Goal: Download file/media

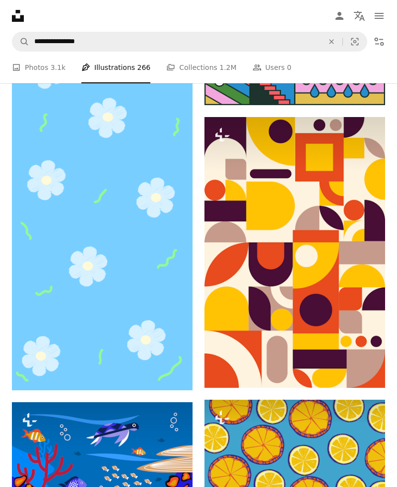
scroll to position [7181, 0]
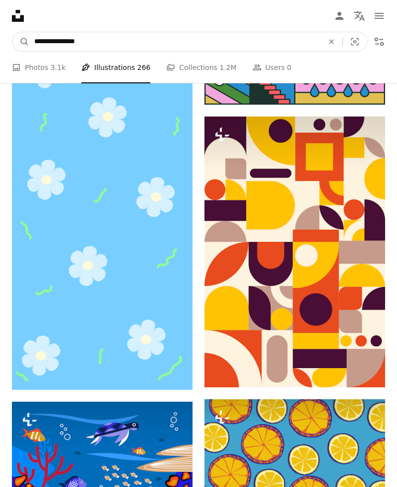
click at [101, 43] on input "**********" at bounding box center [174, 41] width 291 height 19
type input "**********"
click at [12, 32] on button "A magnifying glass" at bounding box center [20, 41] width 17 height 19
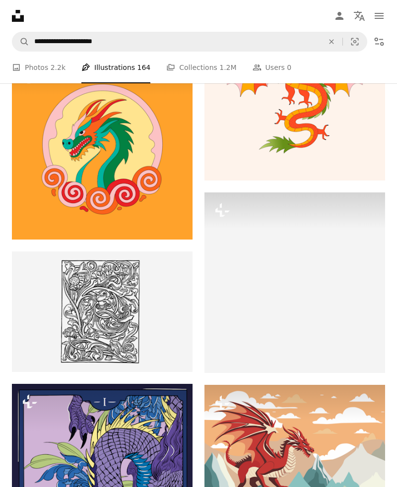
scroll to position [720, 0]
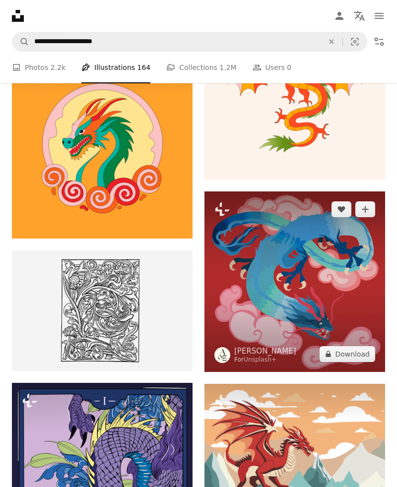
click at [263, 282] on img at bounding box center [294, 281] width 180 height 180
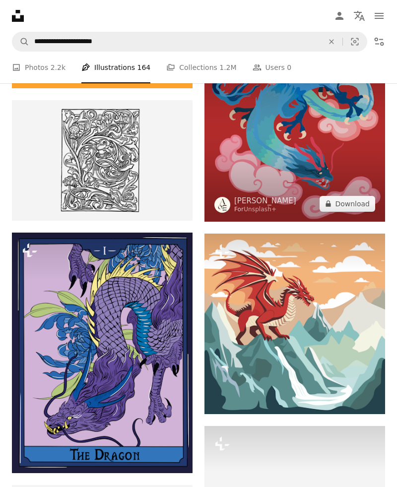
scroll to position [870, 0]
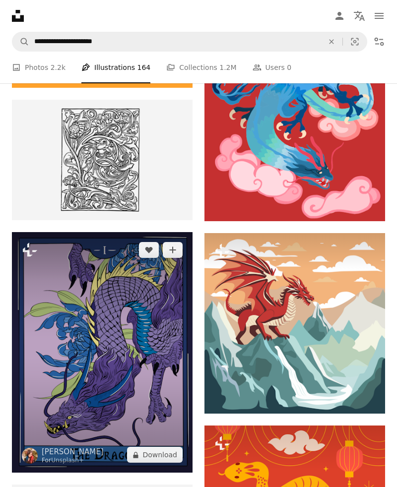
click at [64, 315] on img at bounding box center [102, 352] width 180 height 240
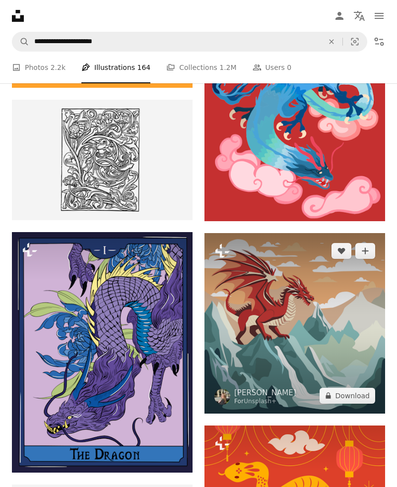
click at [273, 309] on img at bounding box center [294, 323] width 180 height 180
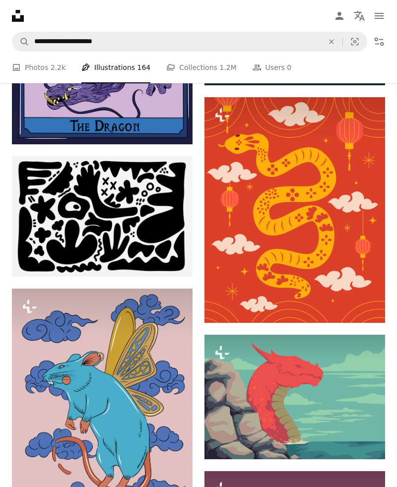
scroll to position [1200, 0]
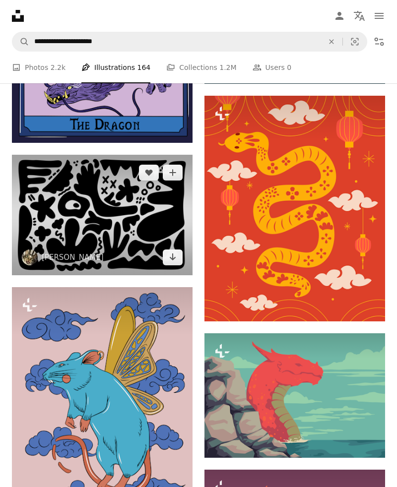
click at [55, 230] on img at bounding box center [102, 215] width 180 height 120
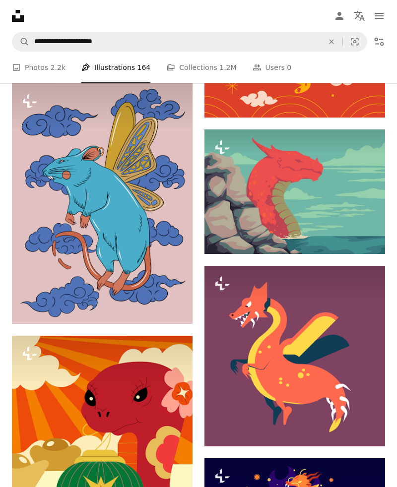
scroll to position [1409, 0]
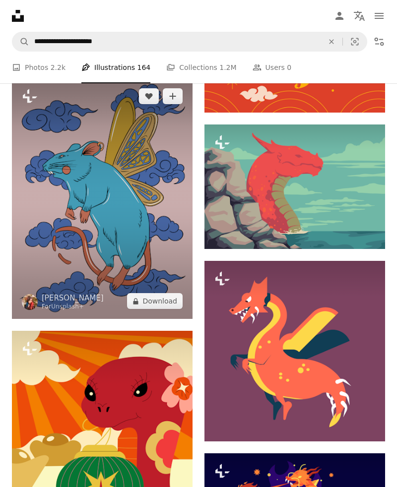
click at [48, 236] on img at bounding box center [102, 198] width 180 height 240
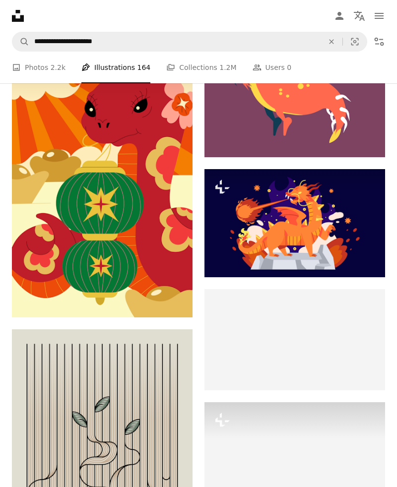
scroll to position [1693, 0]
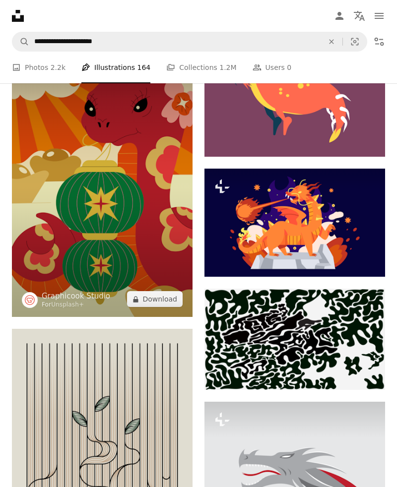
click at [54, 224] on img at bounding box center [102, 181] width 180 height 271
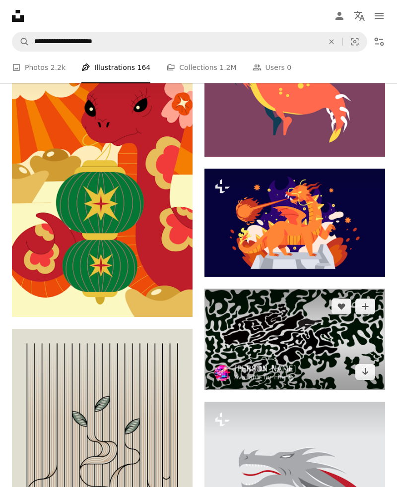
click at [223, 342] on img at bounding box center [294, 338] width 180 height 101
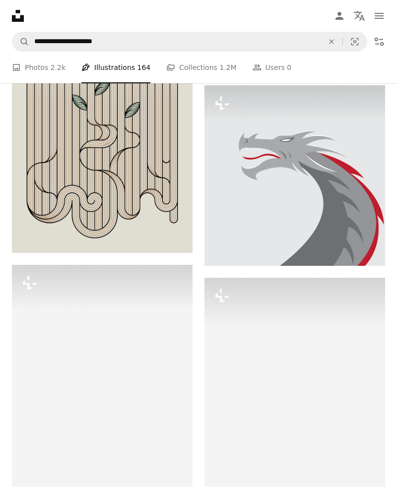
scroll to position [2010, 0]
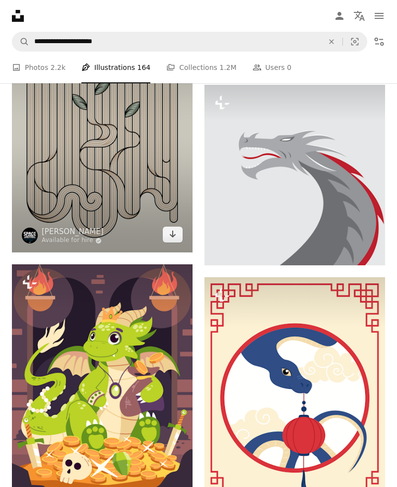
click at [49, 202] on img at bounding box center [102, 132] width 180 height 240
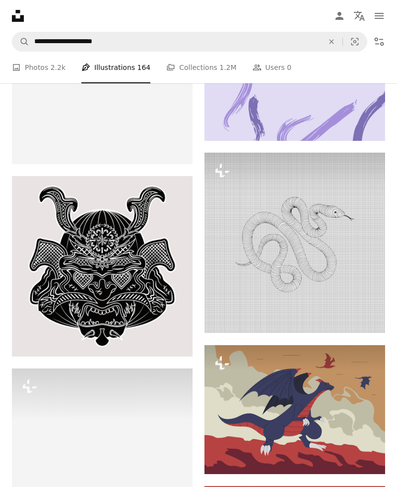
scroll to position [4322, 0]
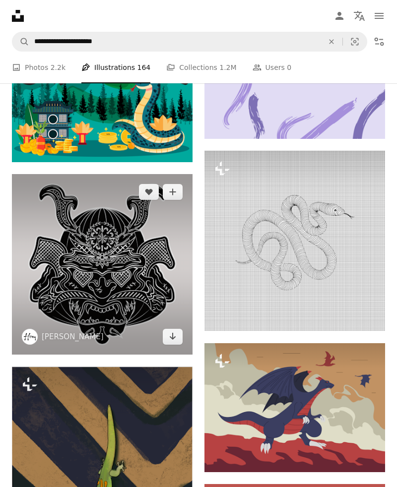
click at [47, 278] on img at bounding box center [102, 264] width 180 height 180
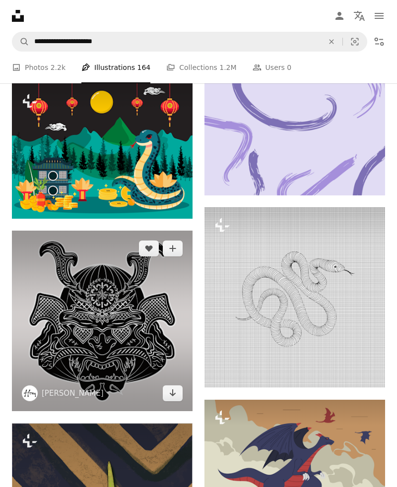
scroll to position [4267, 0]
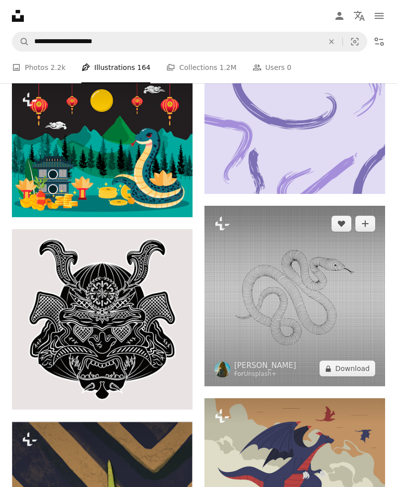
click at [249, 296] on img at bounding box center [294, 296] width 180 height 180
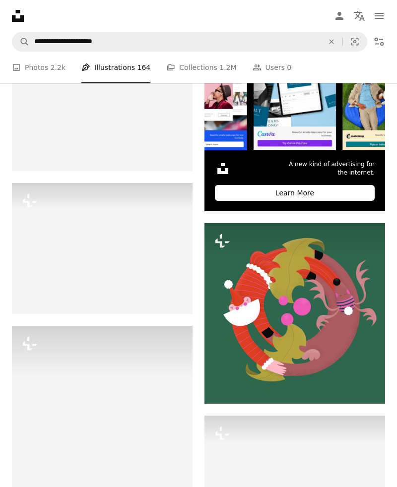
scroll to position [5424, 0]
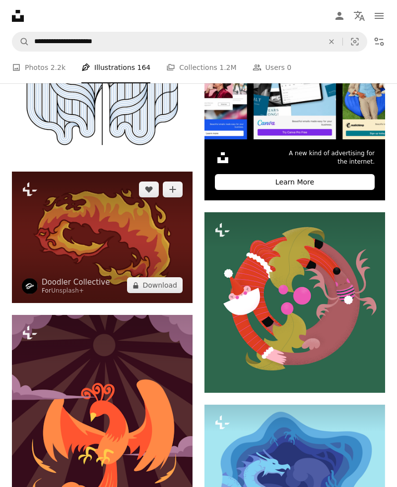
click at [44, 269] on img at bounding box center [102, 236] width 180 height 131
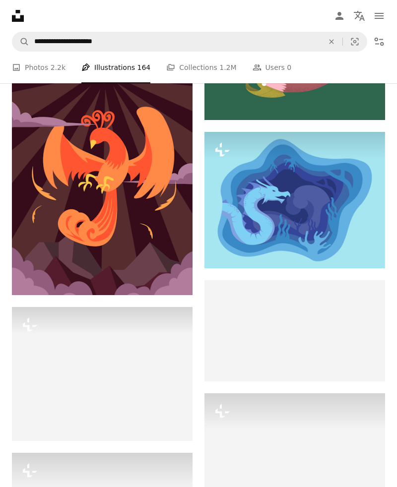
scroll to position [5697, 0]
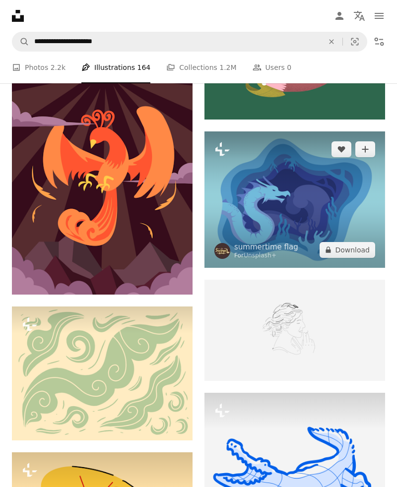
click at [239, 229] on img at bounding box center [294, 199] width 180 height 136
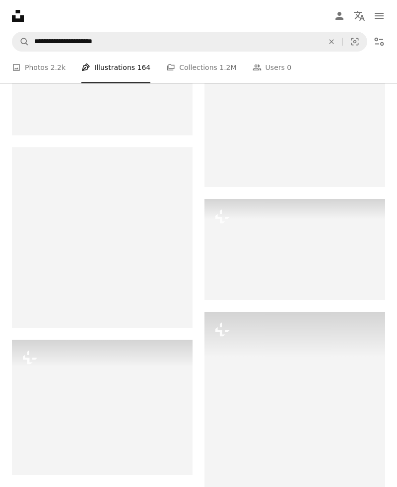
scroll to position [7347, 0]
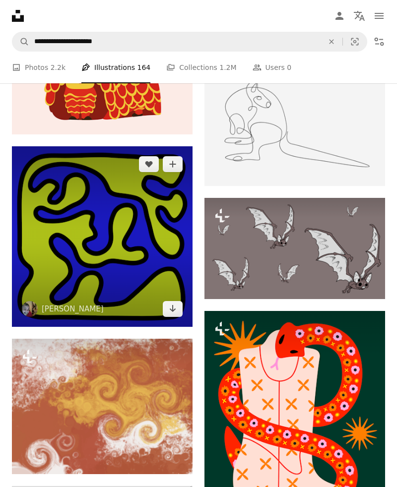
click at [57, 274] on img at bounding box center [102, 236] width 180 height 180
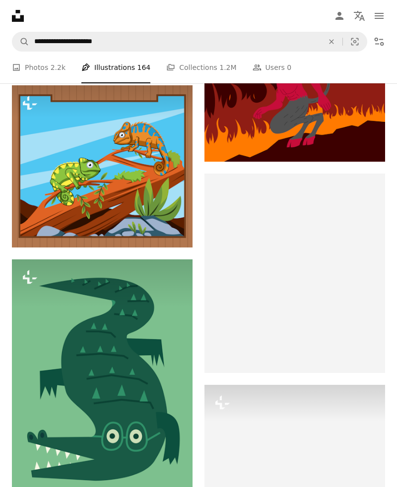
scroll to position [10028, 0]
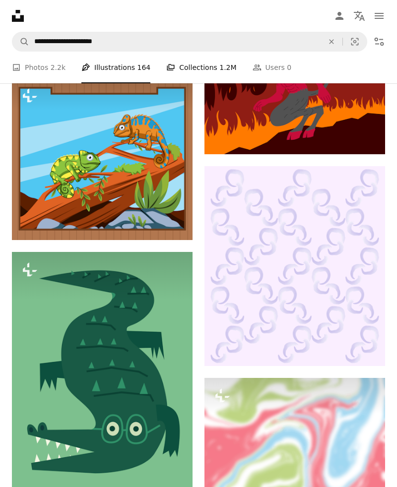
click at [173, 65] on link "A stack of folders Collections 1.2M" at bounding box center [201, 68] width 70 height 32
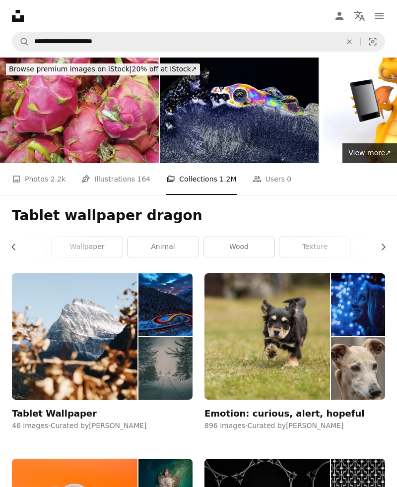
scroll to position [0, 533]
click at [330, 241] on link "tower" at bounding box center [348, 247] width 71 height 20
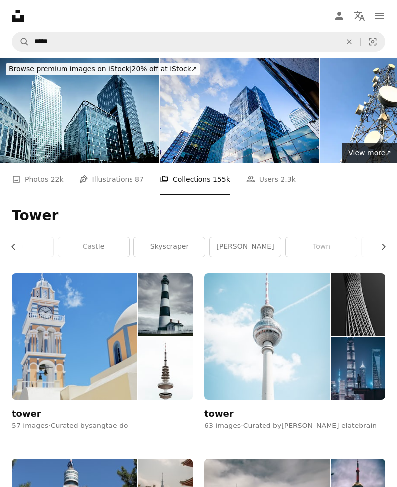
scroll to position [0, 478]
click at [170, 254] on link "skyscraper" at bounding box center [176, 247] width 71 height 20
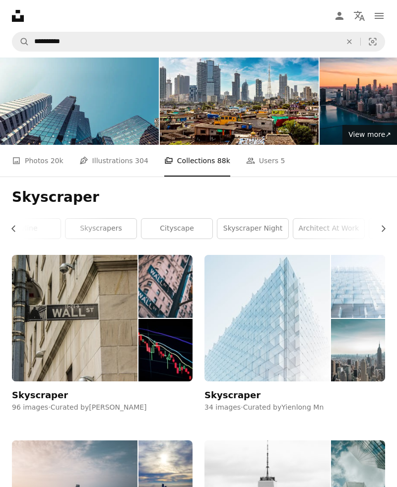
scroll to position [18, 0]
click at [181, 164] on li "A stack of folders Collections 88k" at bounding box center [197, 161] width 66 height 32
click at [170, 152] on li "A stack of folders Collections 88k" at bounding box center [197, 161] width 66 height 32
click at [11, 227] on icon "Chevron left" at bounding box center [14, 229] width 10 height 10
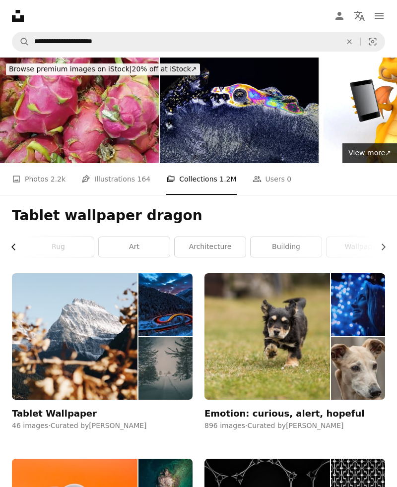
scroll to position [0, 217]
click at [121, 249] on link "art" at bounding box center [134, 247] width 71 height 20
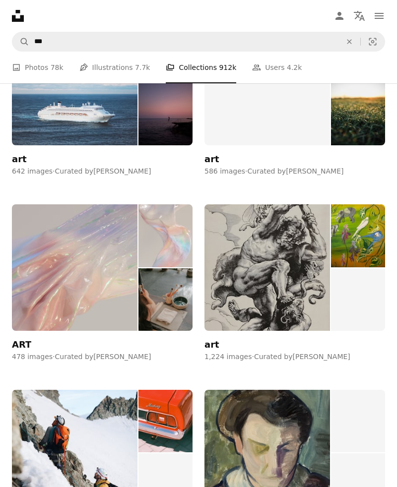
scroll to position [998, 0]
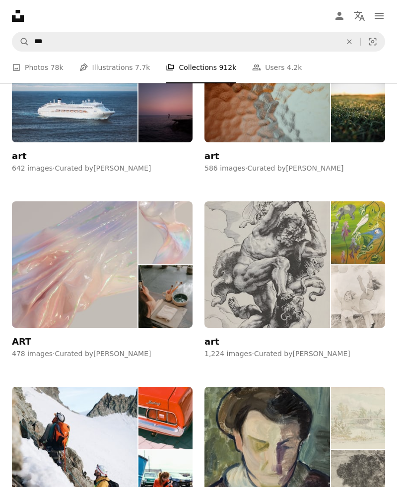
click at [236, 266] on img at bounding box center [266, 264] width 125 height 126
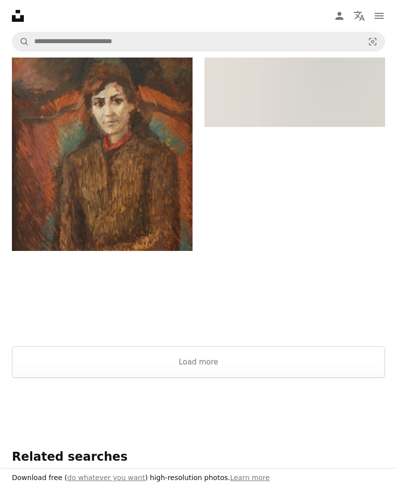
scroll to position [2502, 0]
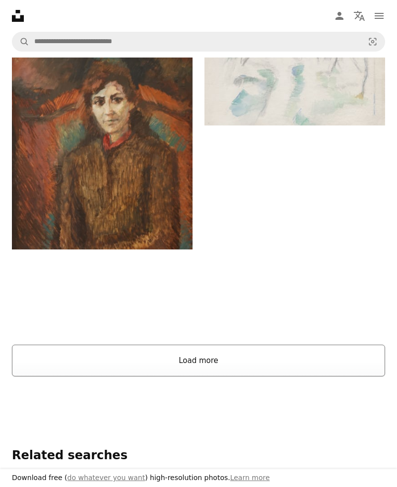
click at [56, 356] on button "Load more" at bounding box center [198, 360] width 373 height 32
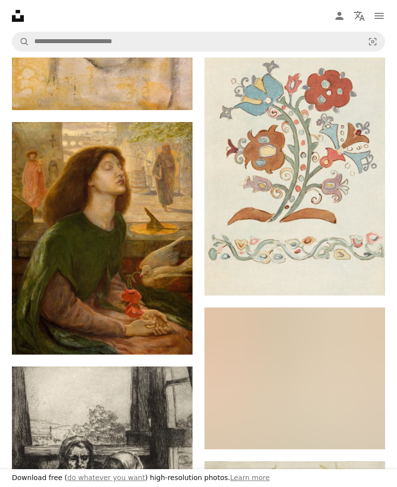
scroll to position [5241, 0]
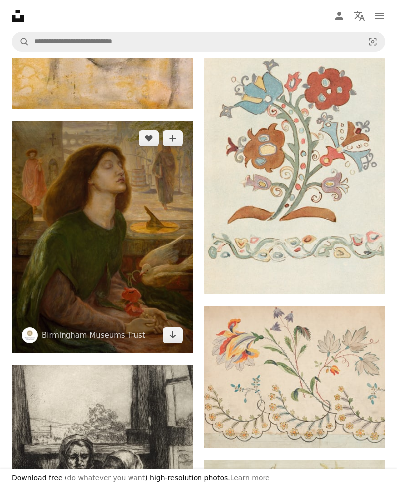
click at [47, 291] on img at bounding box center [102, 236] width 180 height 233
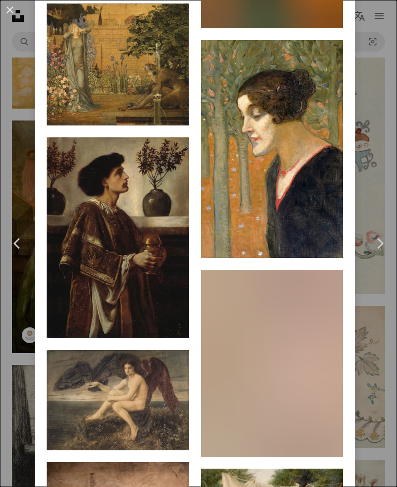
scroll to position [2560, 0]
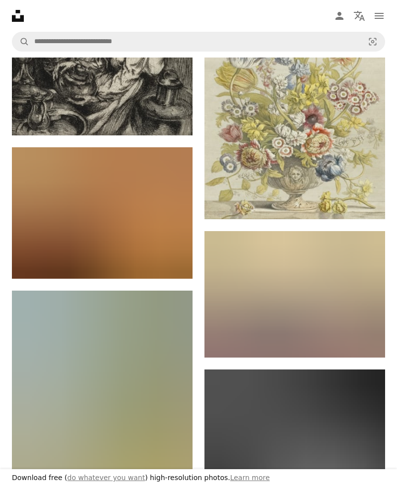
scroll to position [5707, 0]
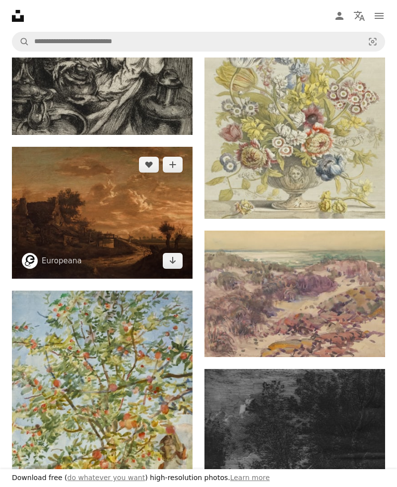
click at [53, 256] on img at bounding box center [102, 213] width 180 height 132
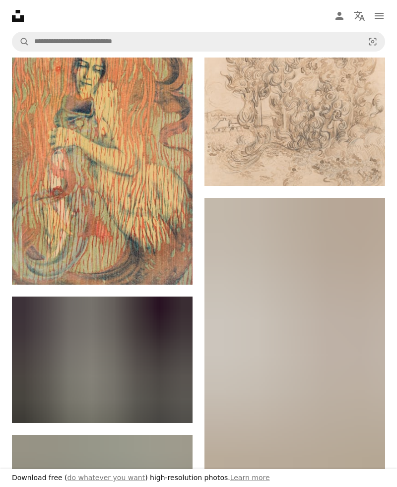
scroll to position [9315, 0]
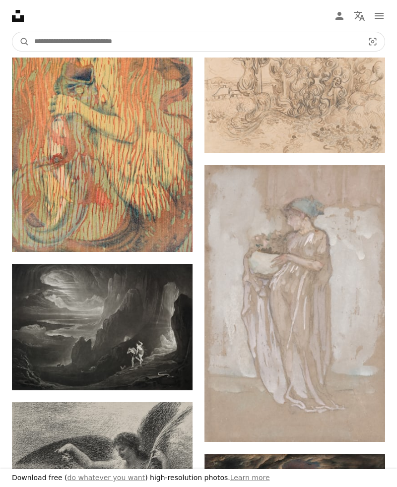
click at [106, 40] on input "Find visuals sitewide" at bounding box center [194, 41] width 331 height 19
type input "***"
click at [12, 32] on button "A magnifying glass" at bounding box center [20, 41] width 17 height 19
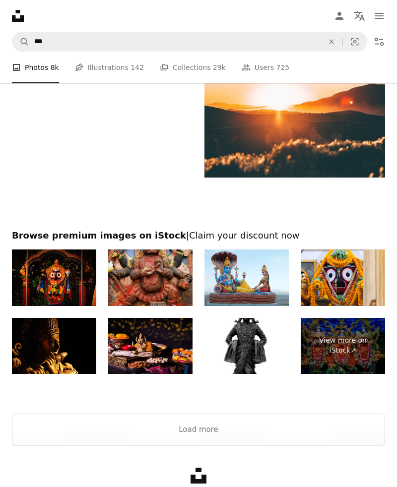
scroll to position [2093, 0]
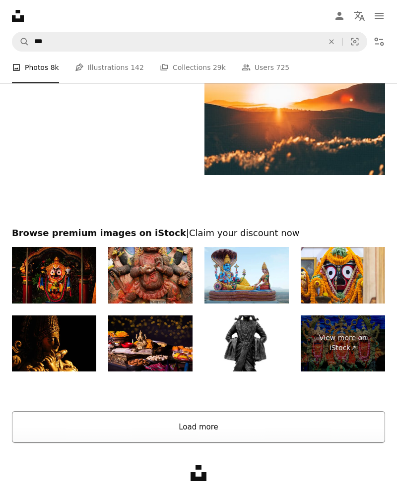
click at [69, 428] on button "Load more" at bounding box center [198, 427] width 373 height 32
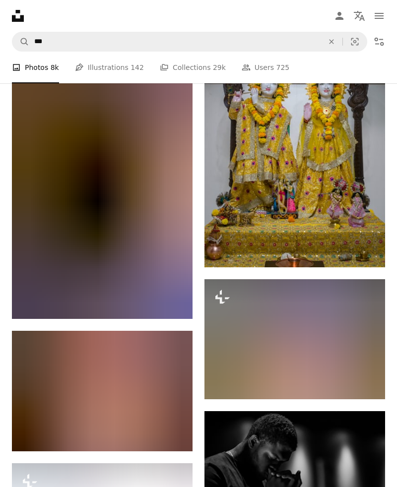
scroll to position [8394, 0]
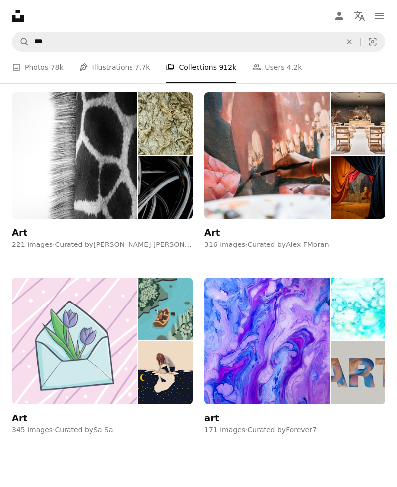
scroll to position [998, 0]
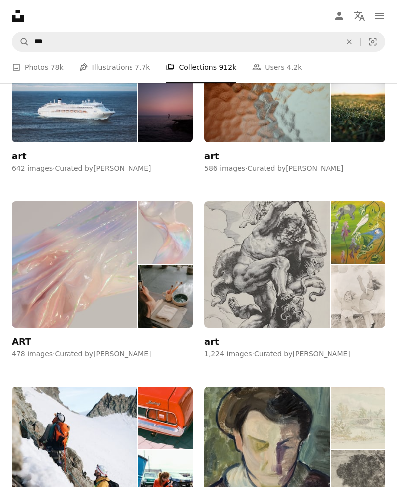
click at [242, 290] on img at bounding box center [266, 264] width 125 height 126
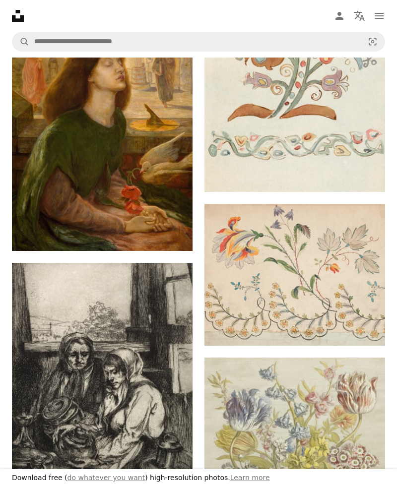
scroll to position [5344, 0]
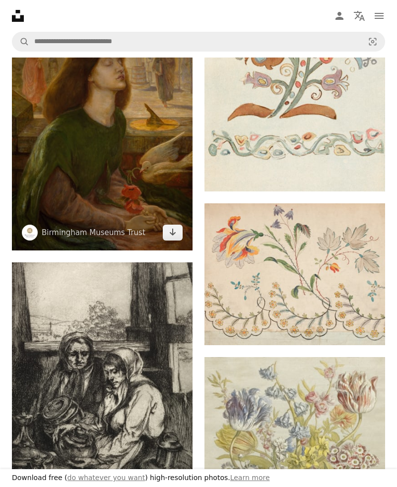
click at [64, 160] on img at bounding box center [102, 134] width 180 height 233
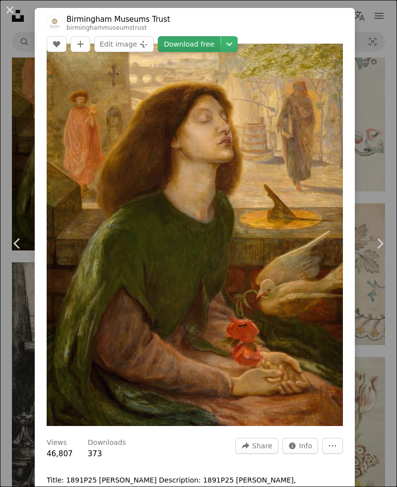
click at [220, 36] on link "Download free" at bounding box center [189, 44] width 62 height 16
